Goal: Check status: Check status

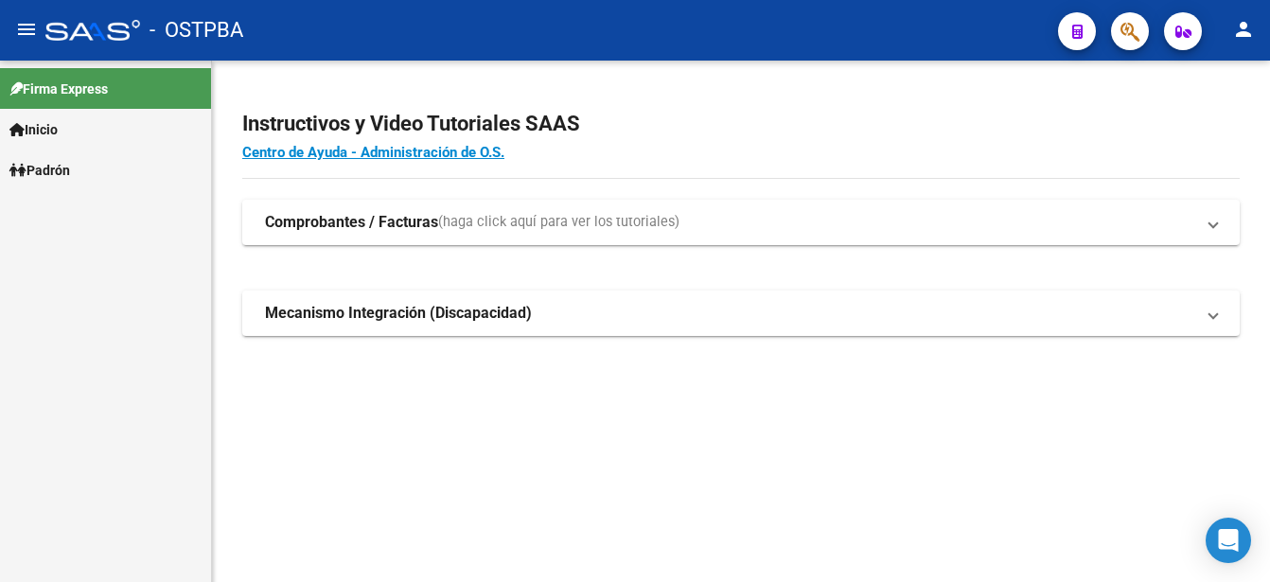
click at [97, 165] on link "Padrón" at bounding box center [105, 170] width 211 height 41
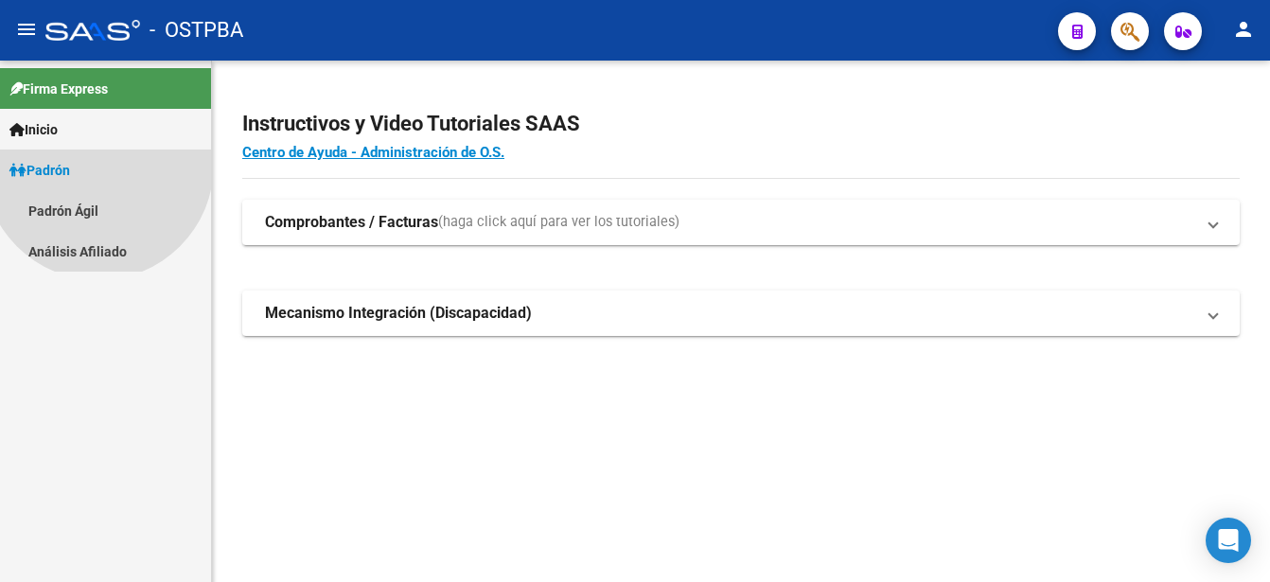
click at [98, 165] on link "Padrón" at bounding box center [105, 170] width 211 height 41
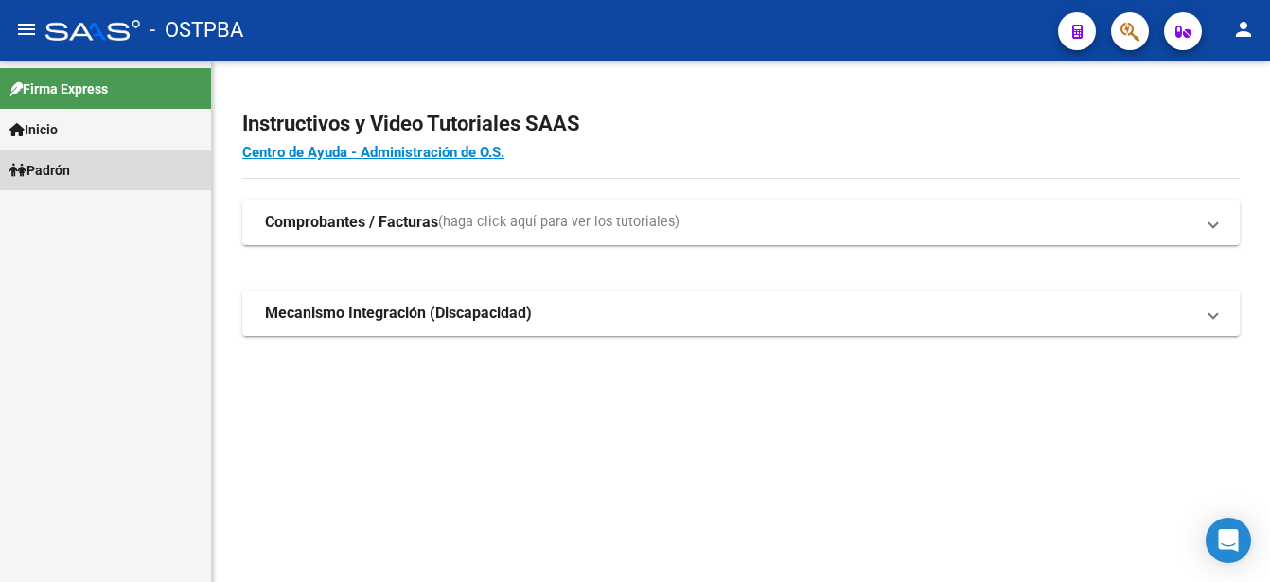
click at [98, 165] on link "Padrón" at bounding box center [105, 170] width 211 height 41
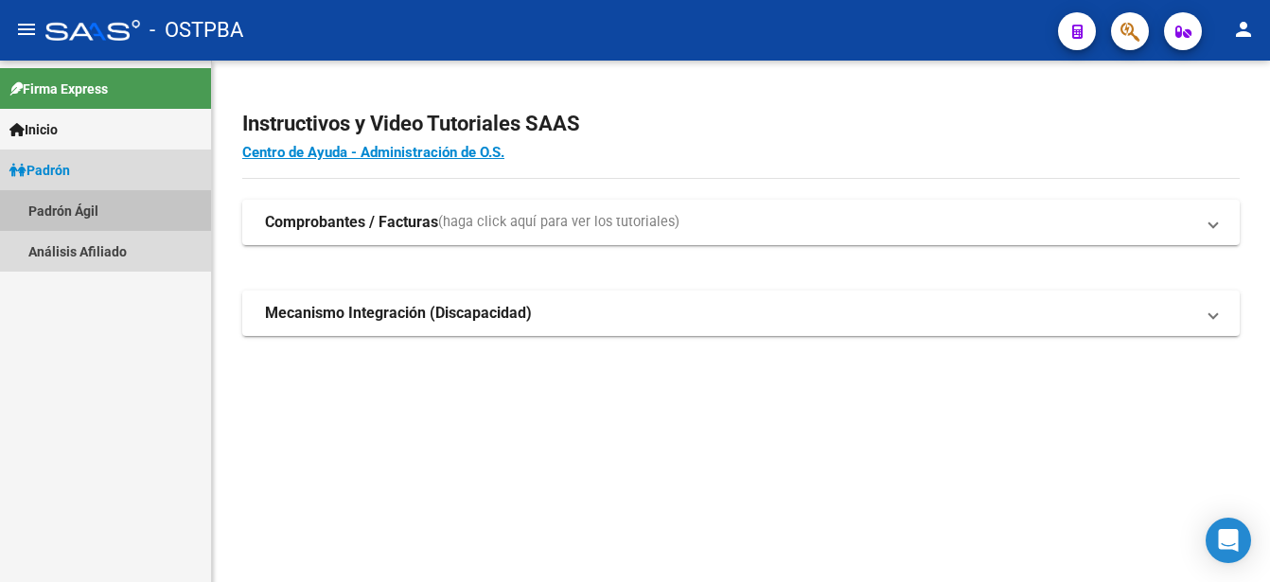
click at [98, 203] on link "Padrón Ágil" at bounding box center [105, 210] width 211 height 41
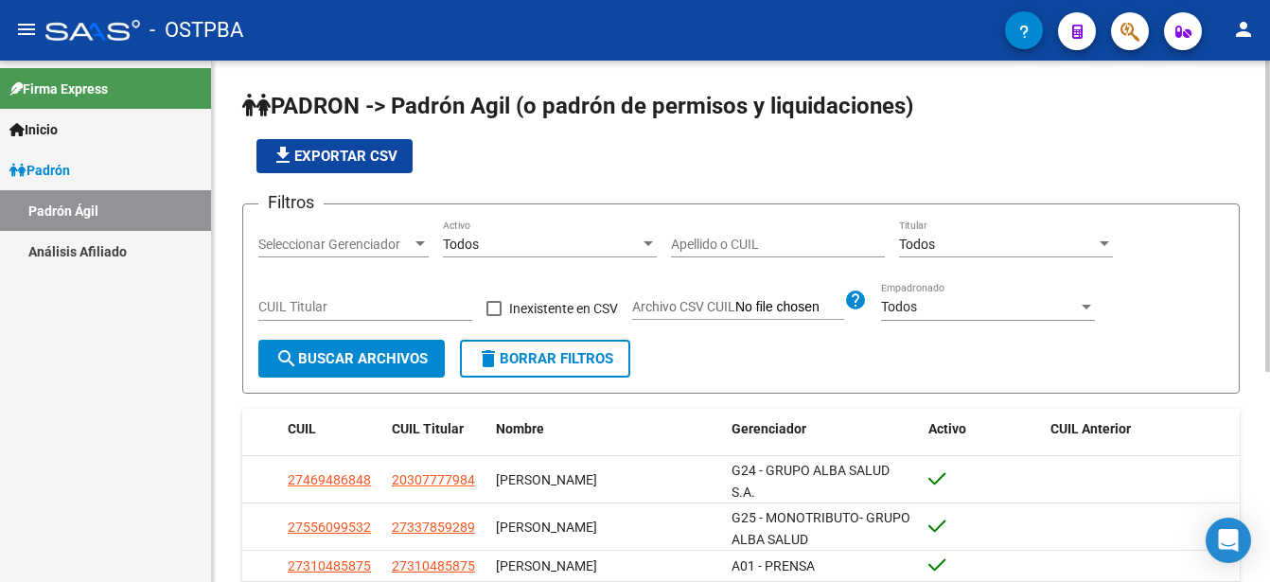
click at [670, 246] on app-bool-drop-down "Todos Activo" at bounding box center [557, 244] width 228 height 15
click at [679, 244] on input "Apellido o CUIL" at bounding box center [778, 245] width 214 height 16
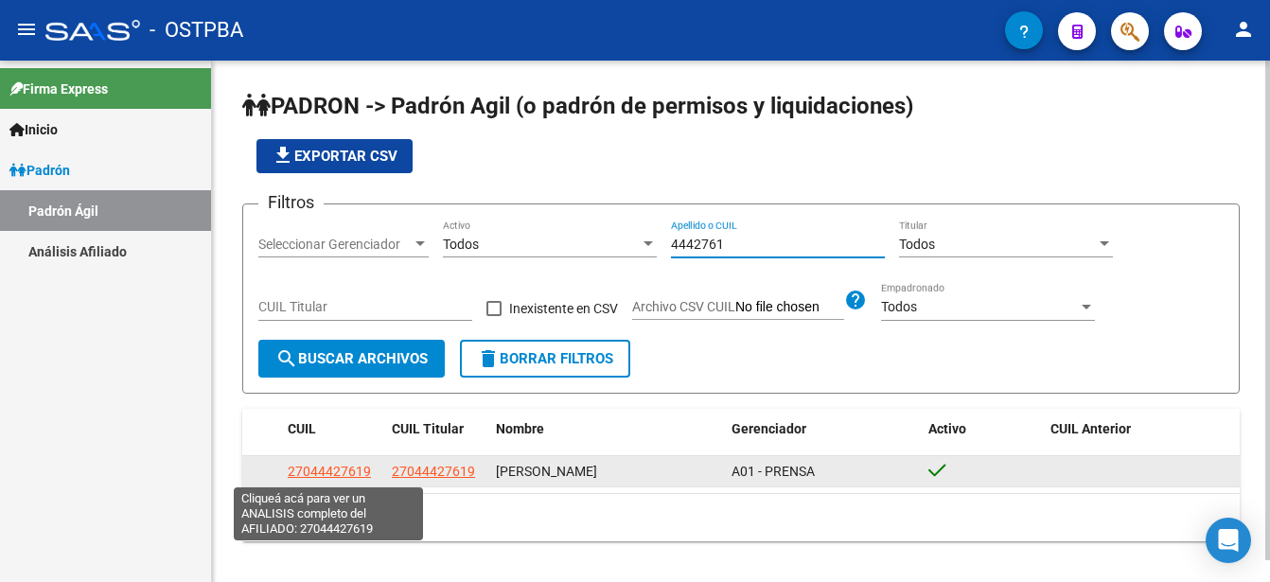
type input "4442761"
click at [333, 472] on span "27044427619" at bounding box center [329, 471] width 83 height 15
